Goal: Navigation & Orientation: Find specific page/section

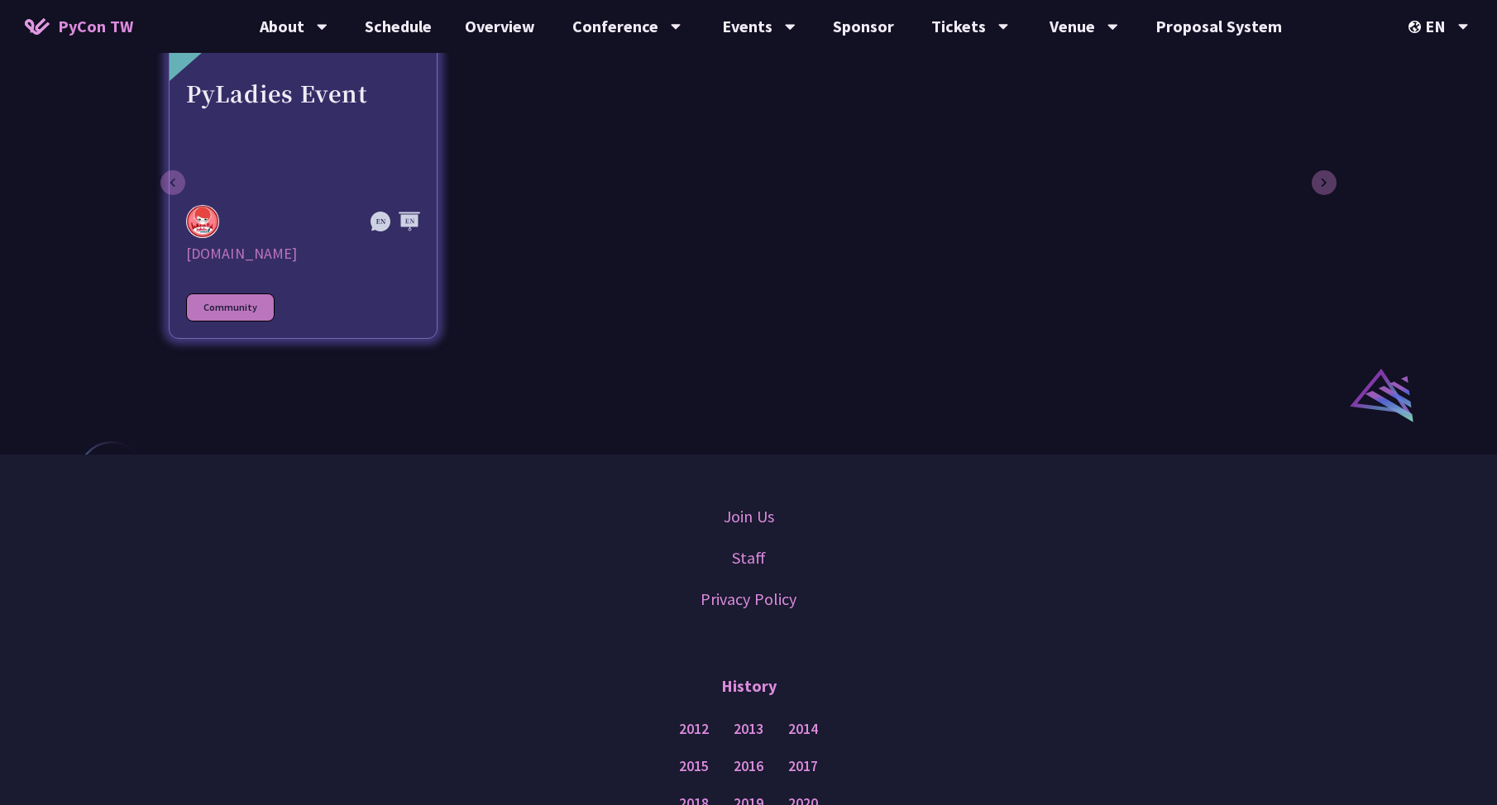
scroll to position [925, 0]
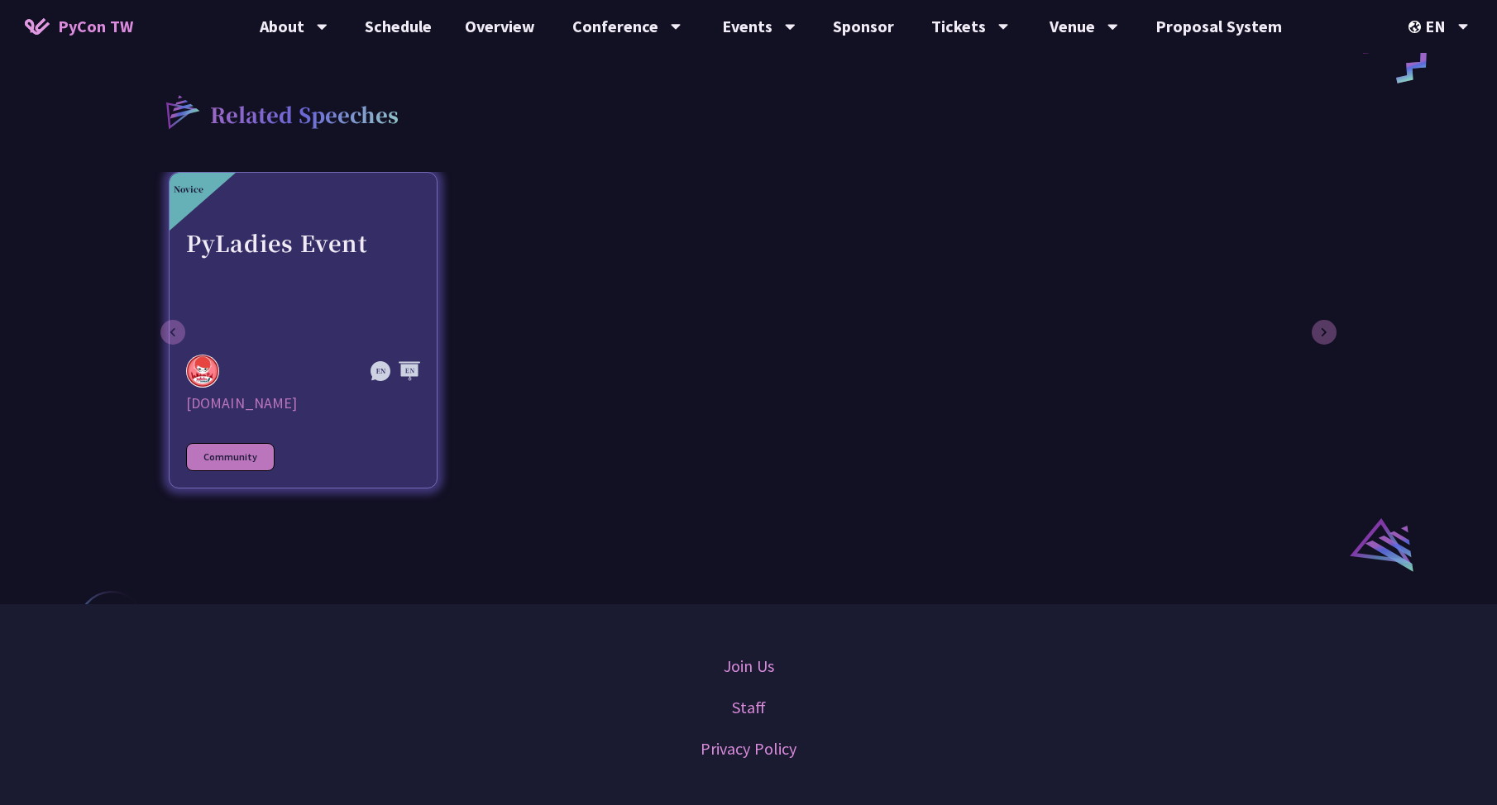
click at [319, 343] on link "Novice PyLadies Event [DOMAIN_NAME] Community" at bounding box center [303, 330] width 269 height 317
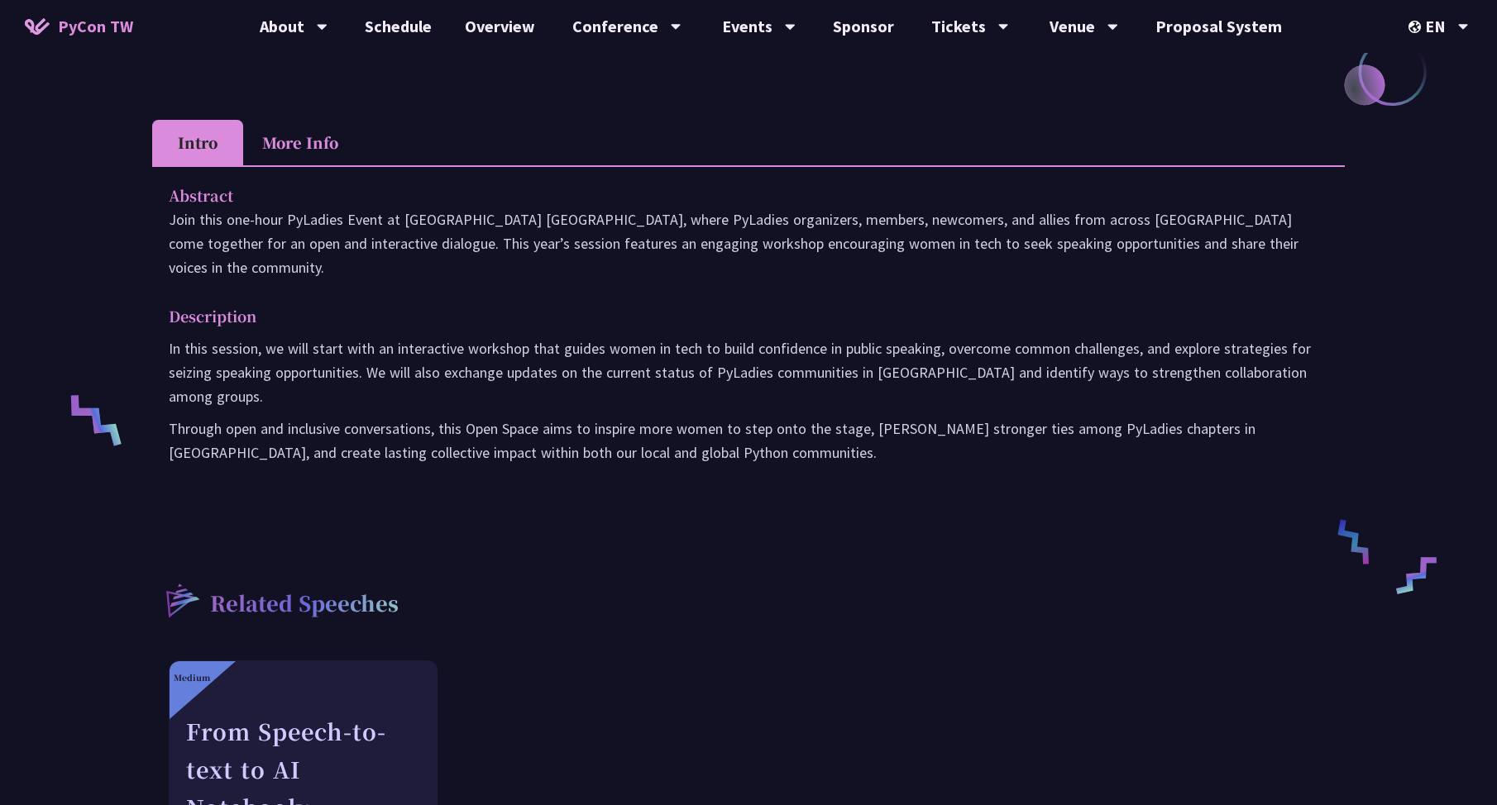
scroll to position [910, 0]
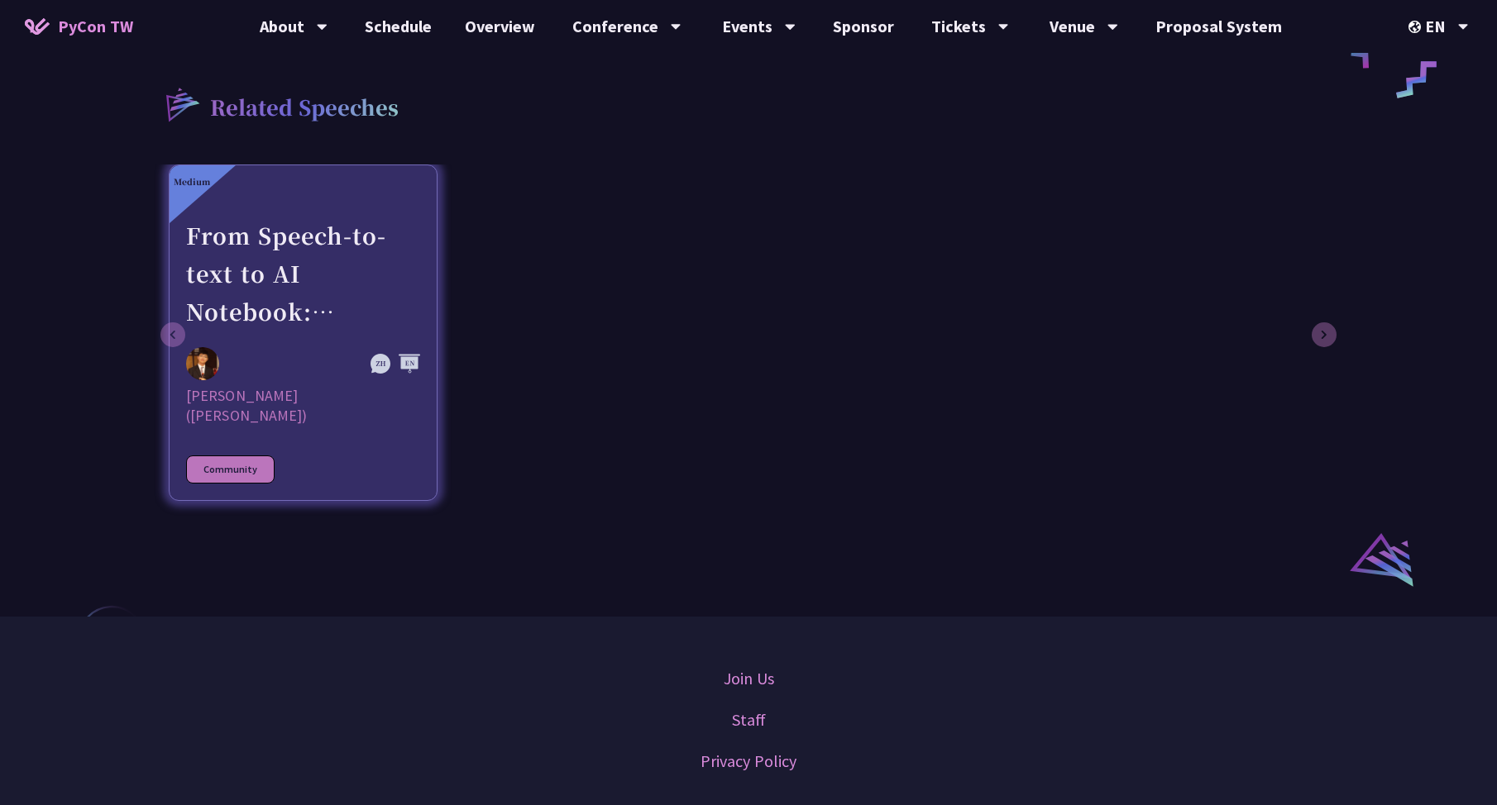
click at [255, 456] on div "Community" at bounding box center [230, 470] width 88 height 28
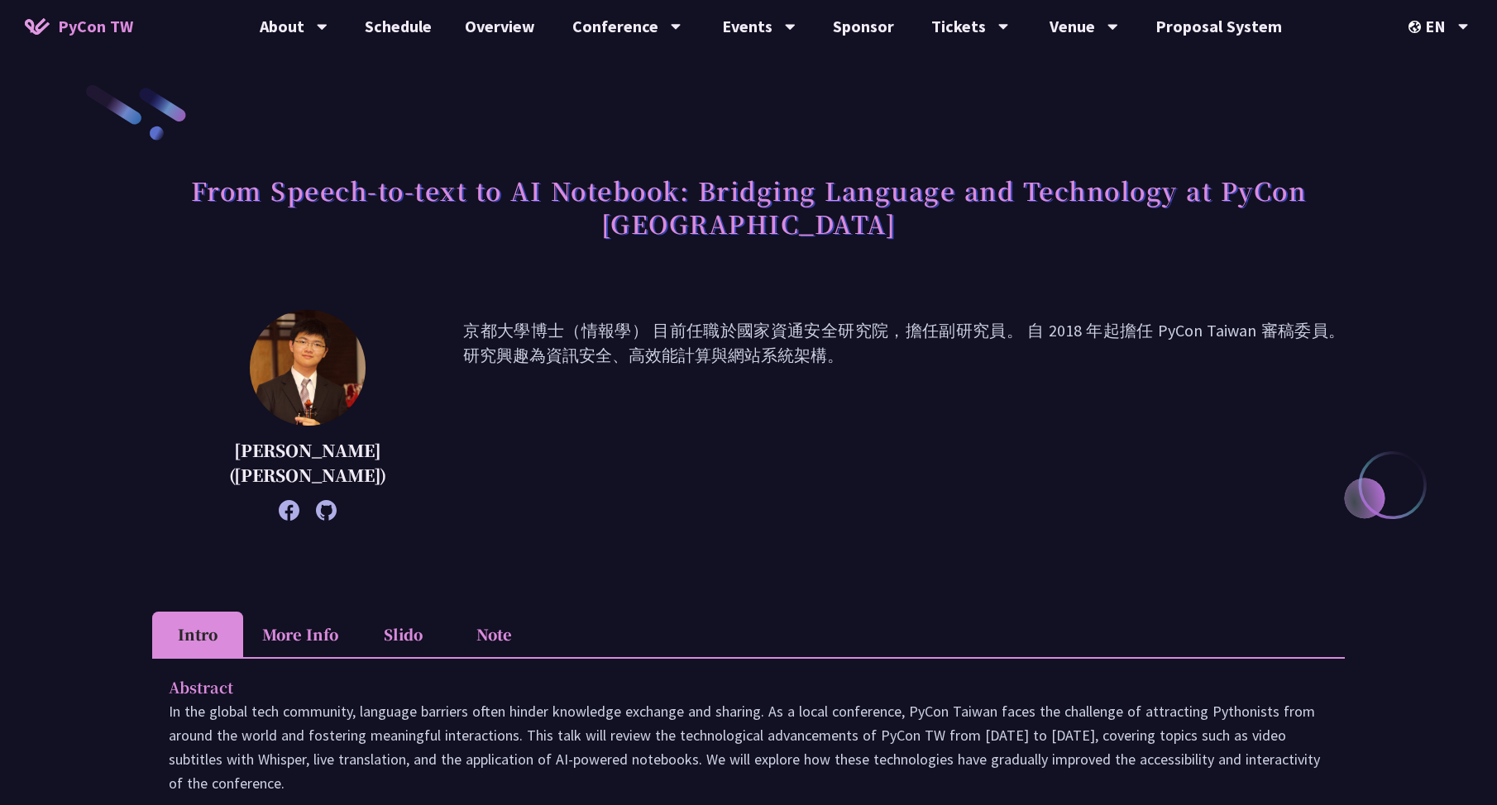
scroll to position [248, 0]
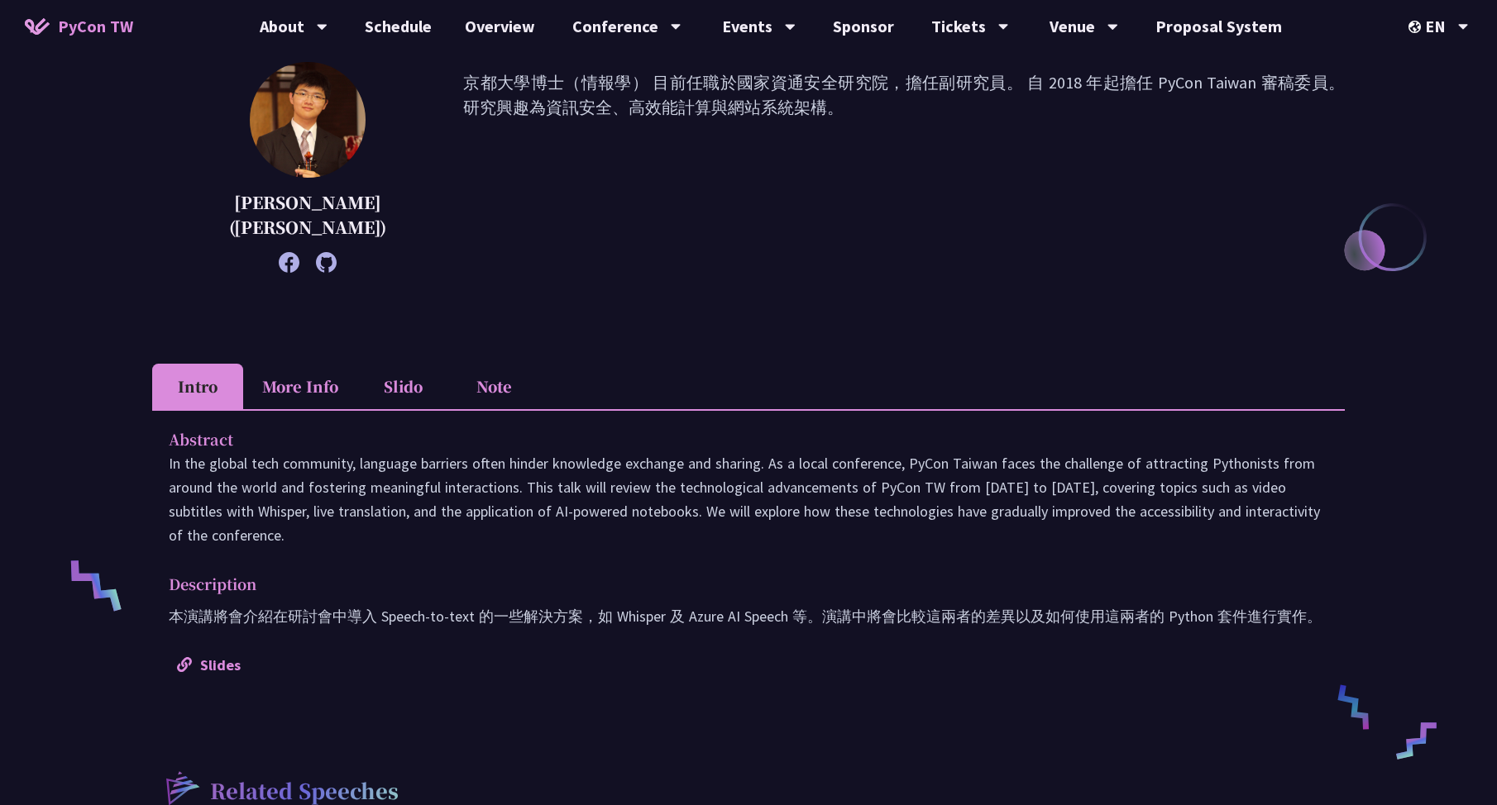
click at [389, 382] on li "Slido" at bounding box center [402, 386] width 91 height 45
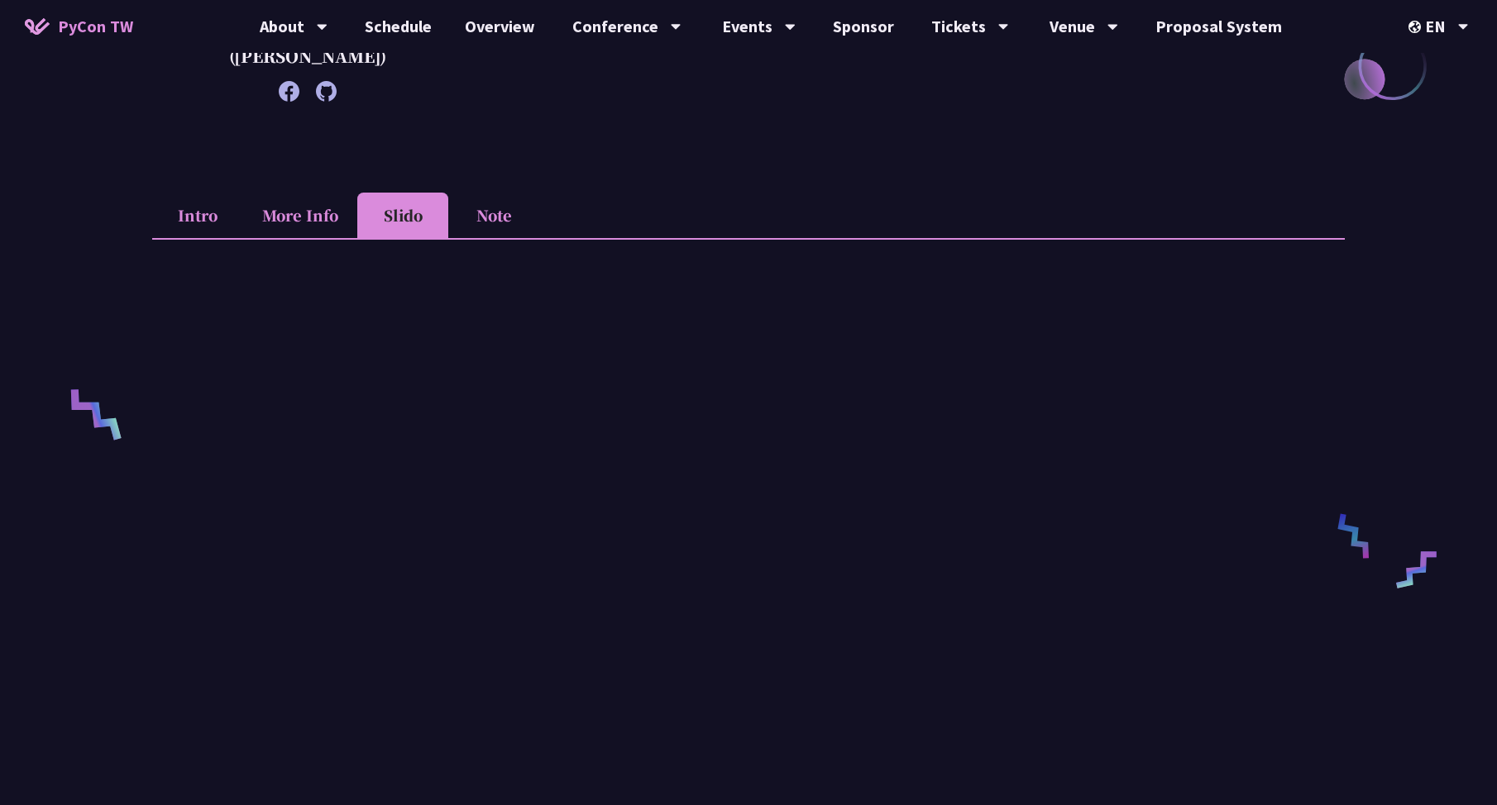
scroll to position [413, 0]
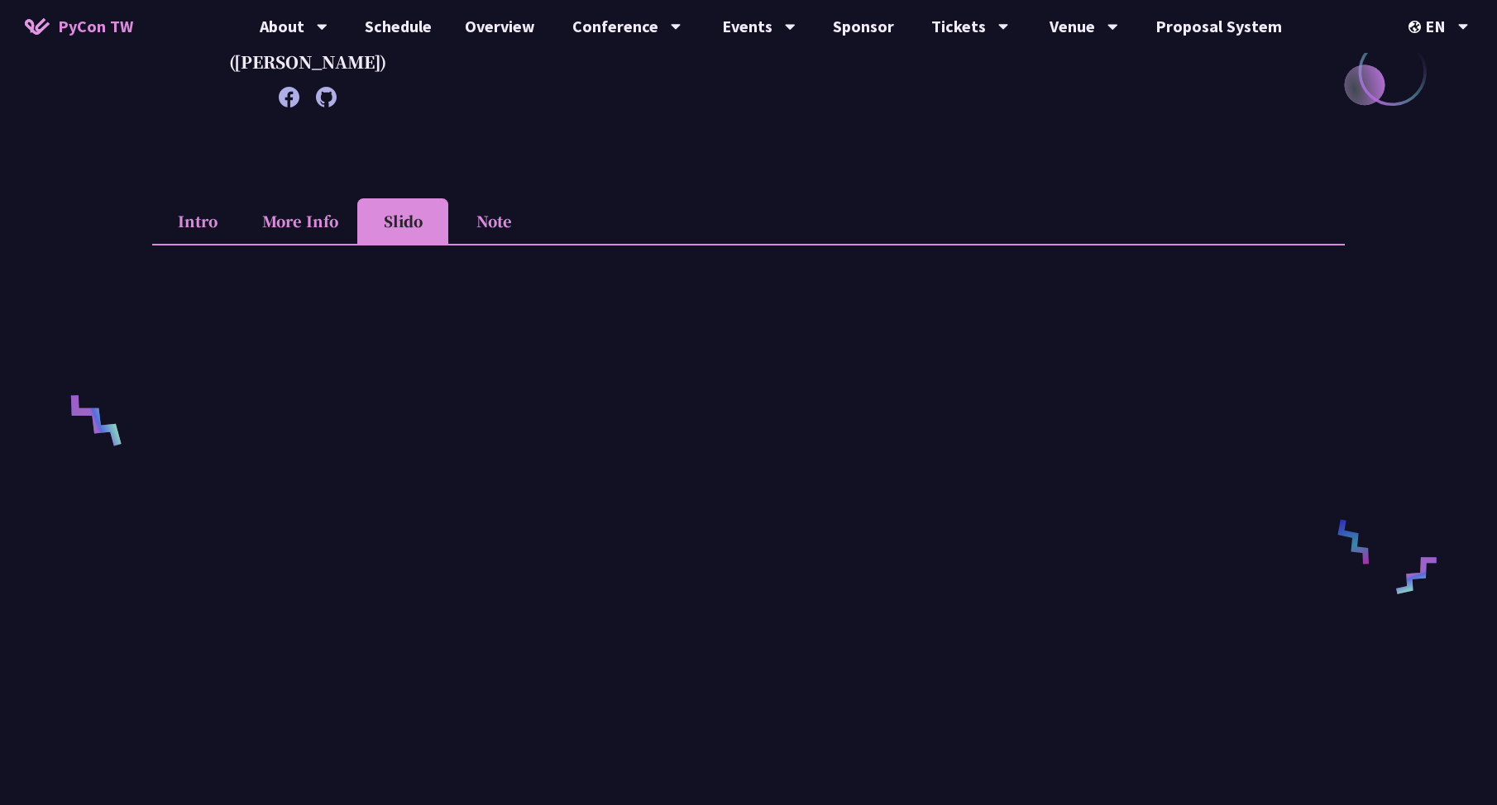
click at [501, 239] on li "Note" at bounding box center [493, 220] width 91 height 45
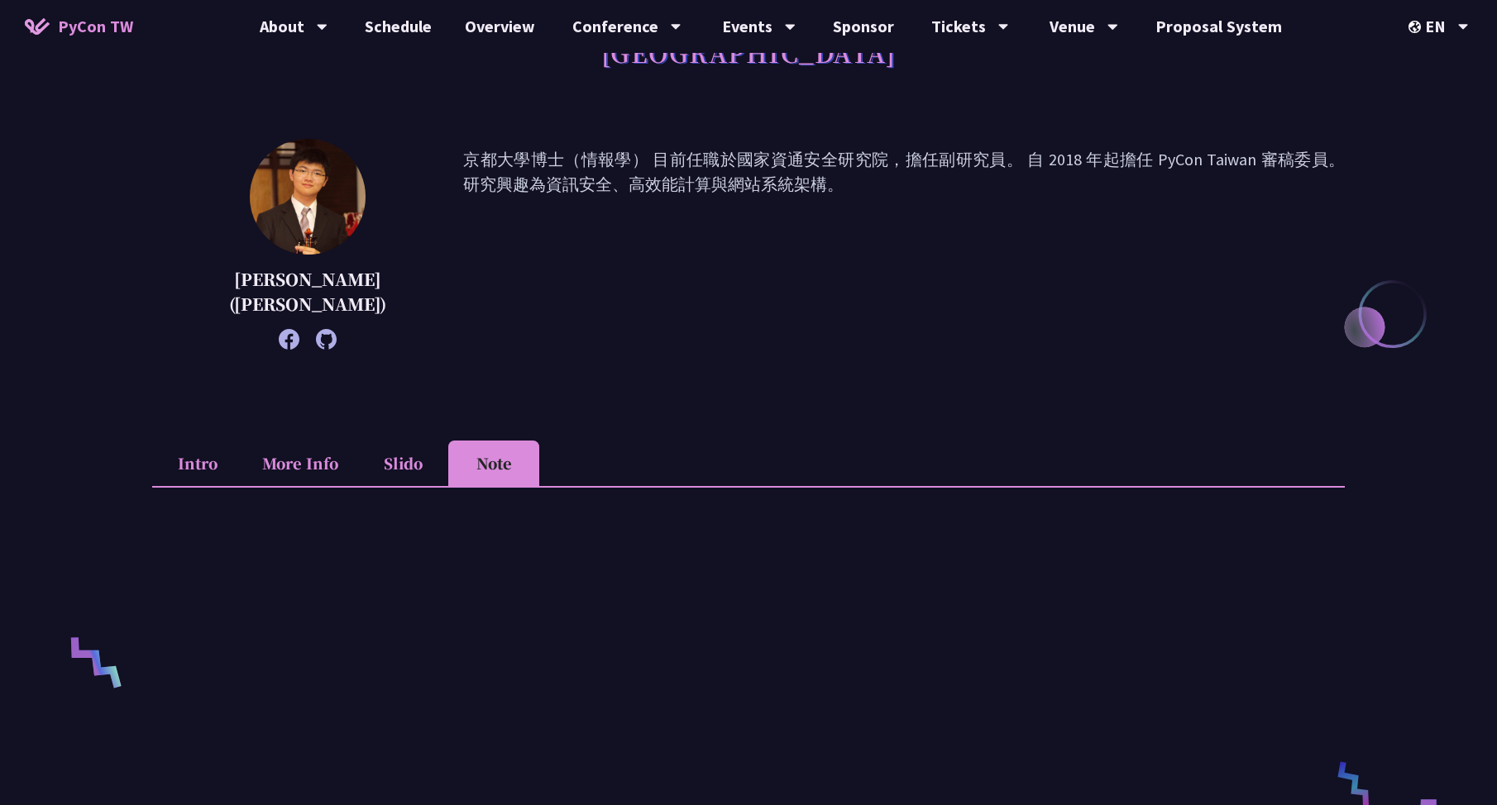
scroll to position [0, 0]
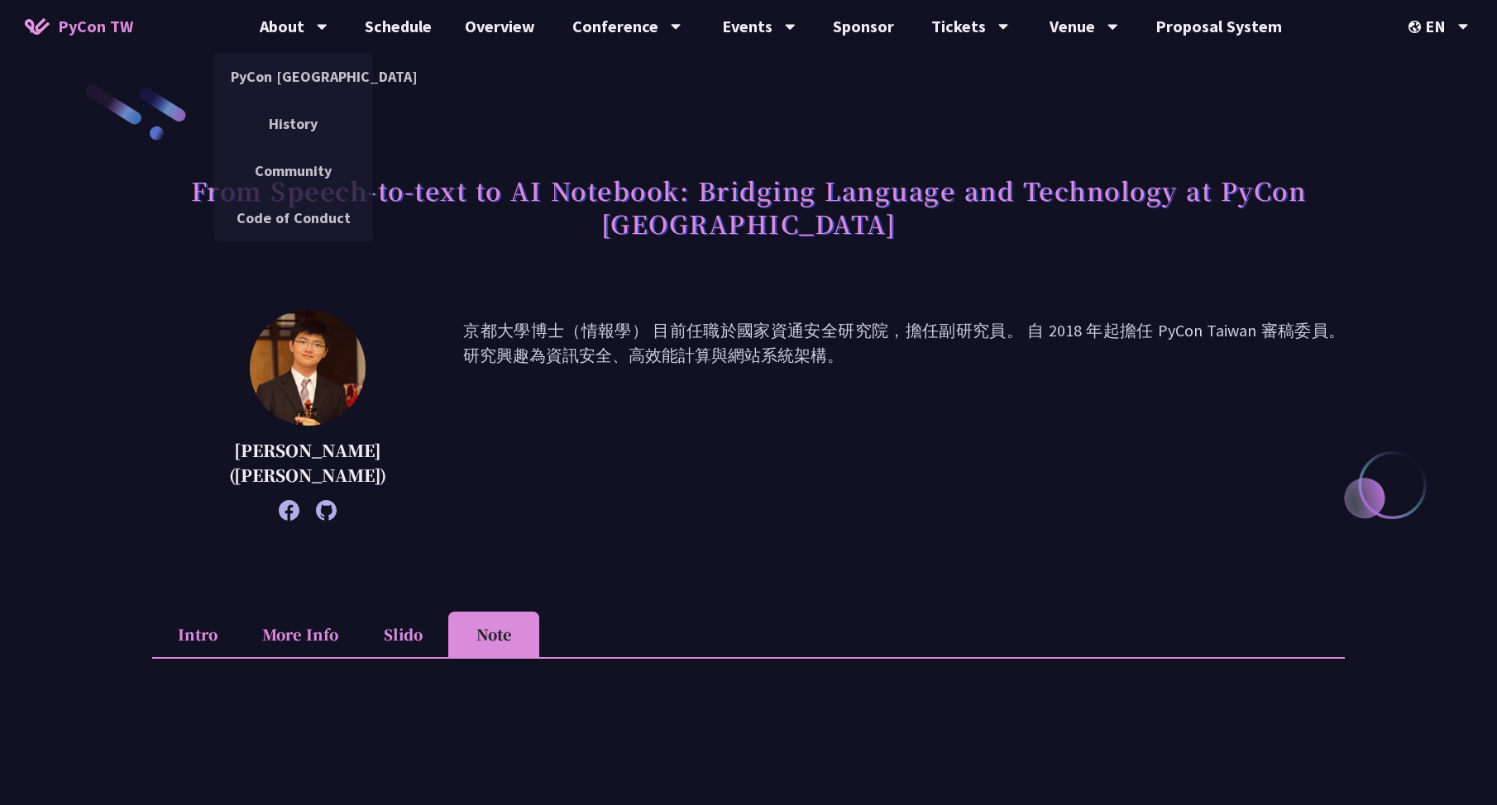
click at [75, 24] on span "PyCon TW" at bounding box center [95, 26] width 75 height 25
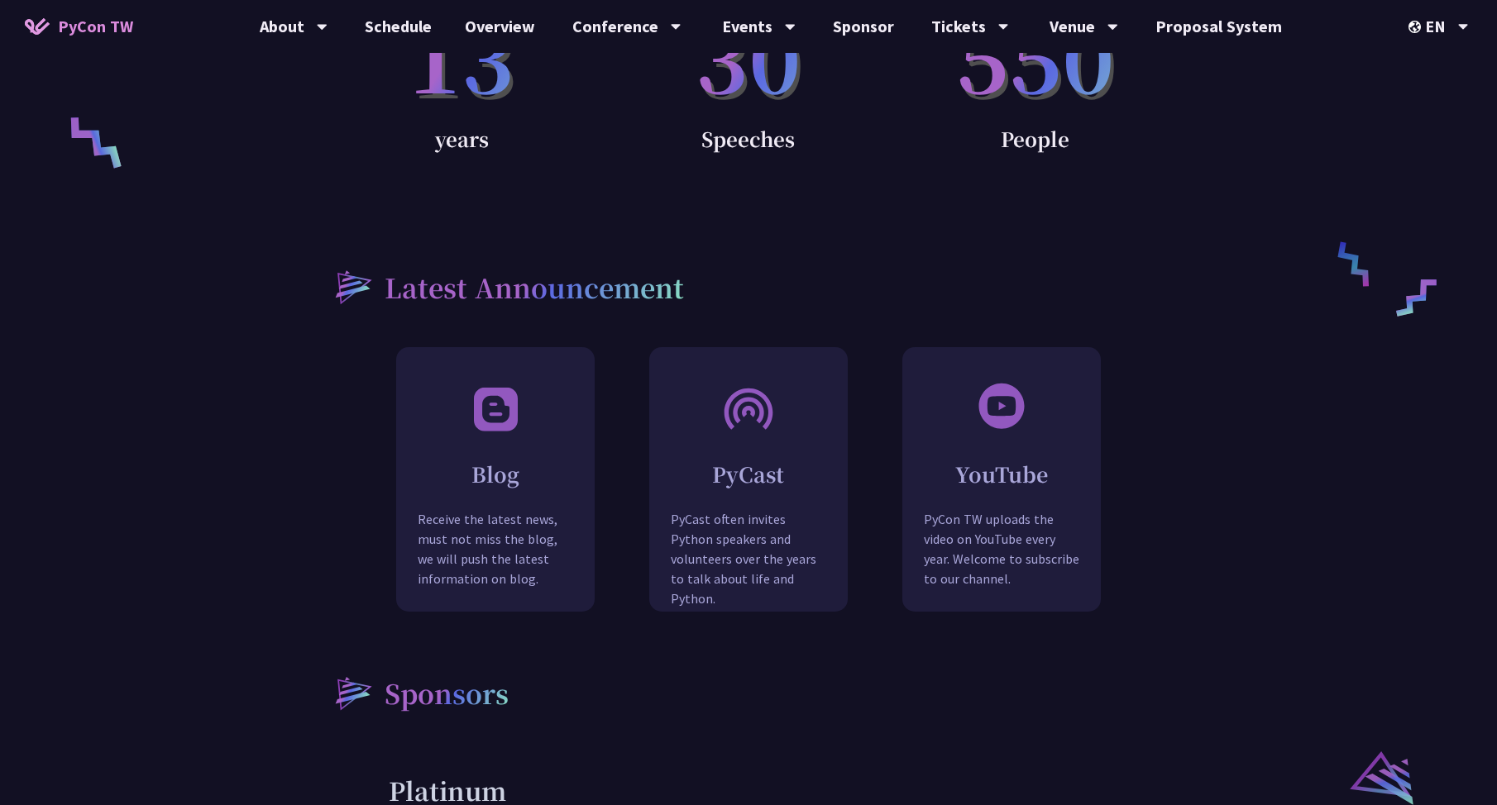
scroll to position [1737, 0]
